Goal: Complete application form

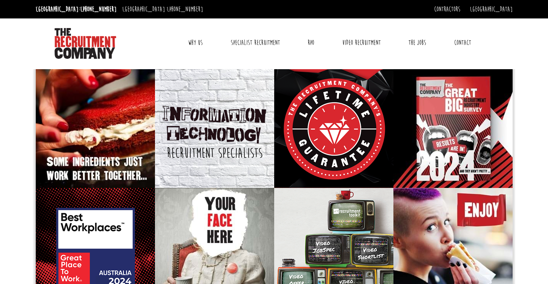
click at [463, 42] on link "Contact" at bounding box center [462, 42] width 28 height 19
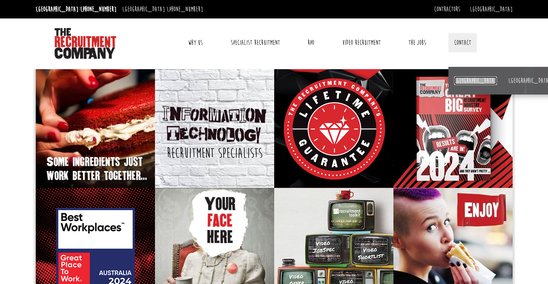
click at [460, 82] on link "[GEOGRAPHIC_DATA]" at bounding box center [475, 81] width 43 height 8
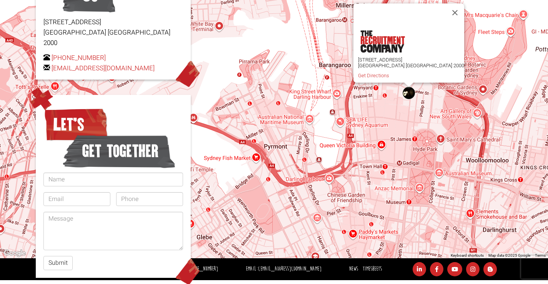
scroll to position [177, 0]
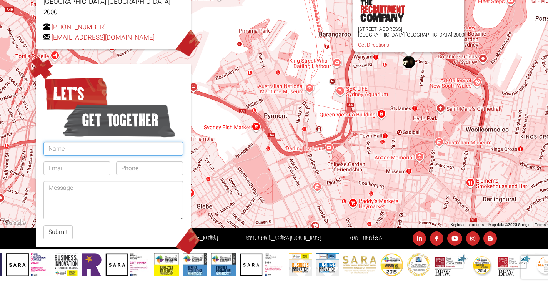
click at [132, 142] on input "text" at bounding box center [113, 149] width 140 height 14
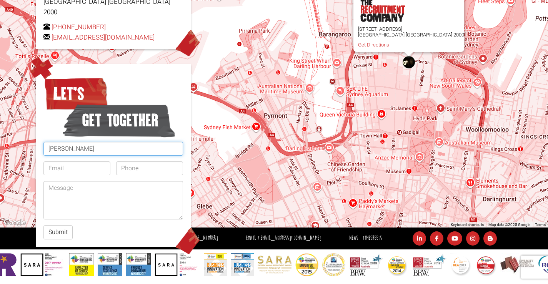
type input "gulfaraz ahmed"
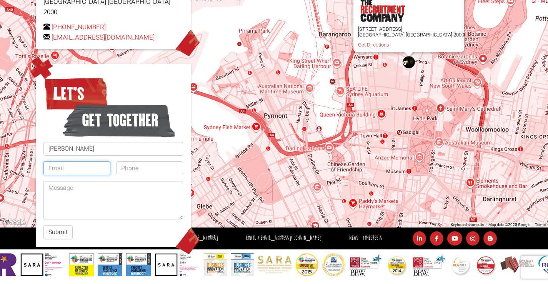
click at [101, 162] on input "email" at bounding box center [76, 169] width 67 height 14
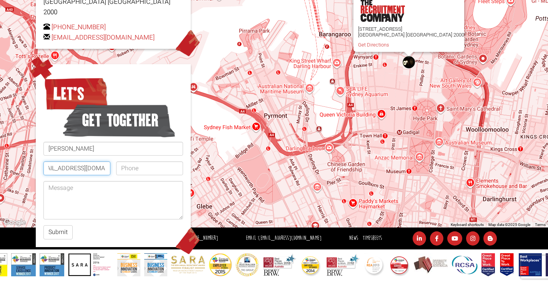
scroll to position [0, 18]
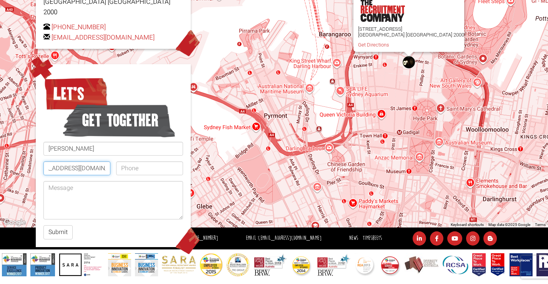
type input "gulfarazahmad@gmail.com"
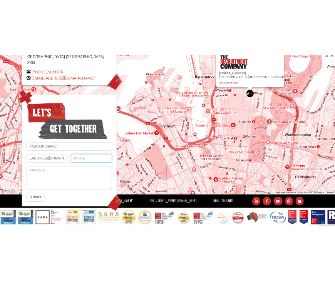
scroll to position [0, 0]
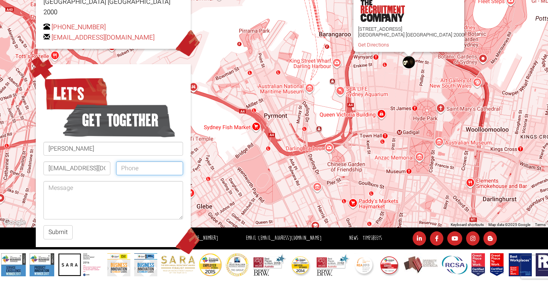
click at [149, 162] on input "tel" at bounding box center [149, 169] width 67 height 14
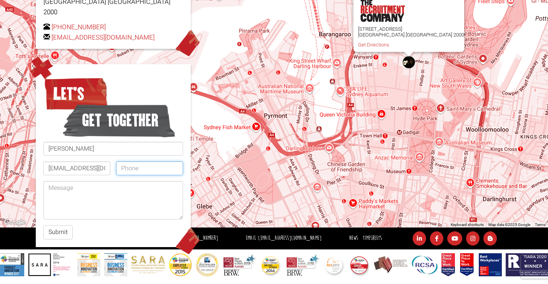
type input "="
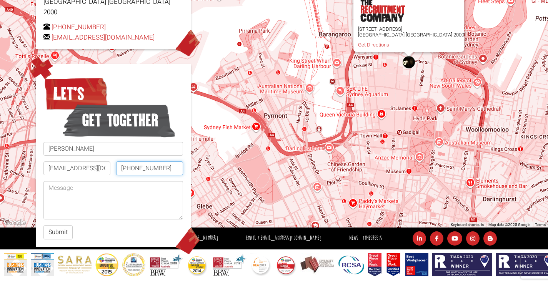
type input "+923334891868"
click at [120, 186] on textarea at bounding box center [113, 200] width 140 height 38
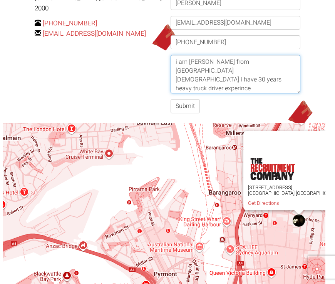
click at [239, 80] on textarea "i am gulfaraz ahmed from pakistan 55 years old i have 30 years heavy truck driv…" at bounding box center [235, 74] width 130 height 38
click at [279, 71] on textarea "i am gulfaraz ahmed from pakistan 55 years old i have 30 years heavy truck driv…" at bounding box center [235, 74] width 130 height 38
click at [245, 80] on textarea "i am gulfaraz ahmed from pakistan 55 years old i have 30 years heavy truck driv…" at bounding box center [235, 74] width 130 height 38
click at [173, 63] on textarea "i am gulfaraz ahmed from pakistan 55 years old i have 30 years heavy truck driv…" at bounding box center [235, 74] width 130 height 38
click at [176, 61] on textarea "i am gulfaraz ahmed from pakistan 55 years old i have 30 years heavy truck driv…" at bounding box center [235, 74] width 130 height 38
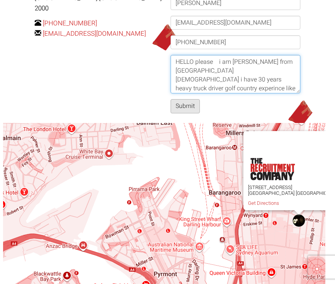
type textarea "HELLO please i am gulfaraz ahmed from pakistan 55 years old i have 30 years hea…"
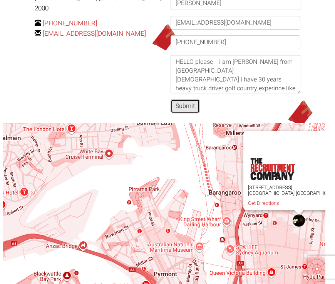
click at [183, 108] on button "Submit" at bounding box center [184, 106] width 29 height 14
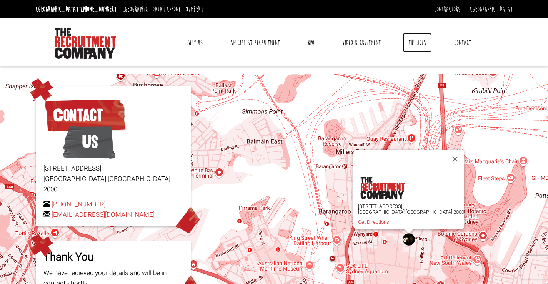
click at [419, 44] on link "The Jobs" at bounding box center [417, 42] width 29 height 19
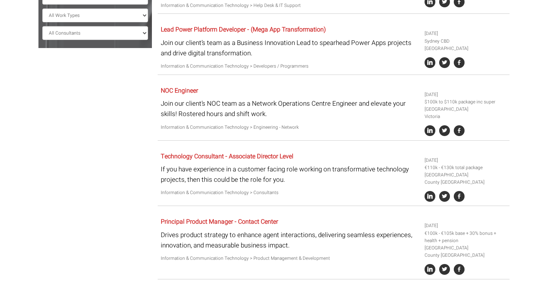
scroll to position [176, 0]
